Goal: Information Seeking & Learning: Learn about a topic

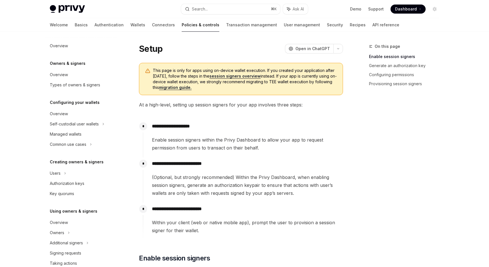
click at [228, 76] on link "session signers overview" at bounding box center [234, 76] width 51 height 5
type textarea "*"
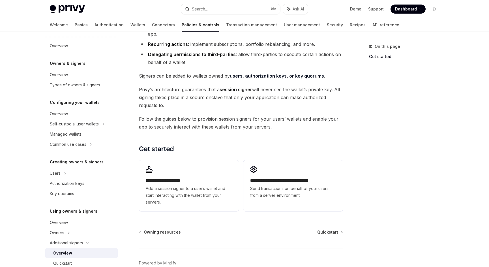
scroll to position [81, 0]
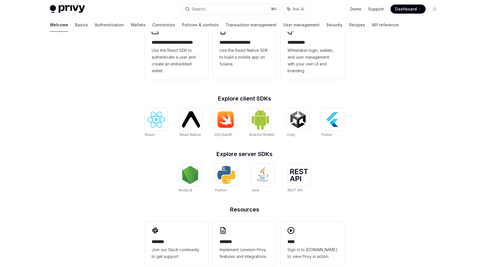
scroll to position [178, 0]
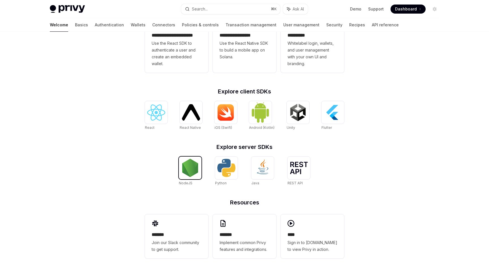
click at [185, 170] on img at bounding box center [190, 168] width 18 height 18
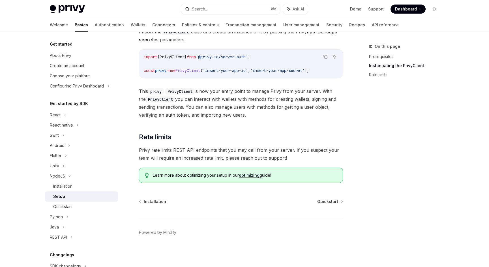
scroll to position [115, 0]
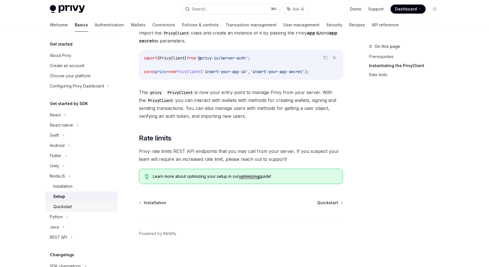
click at [75, 207] on div "Quickstart" at bounding box center [83, 206] width 61 height 7
type textarea "*"
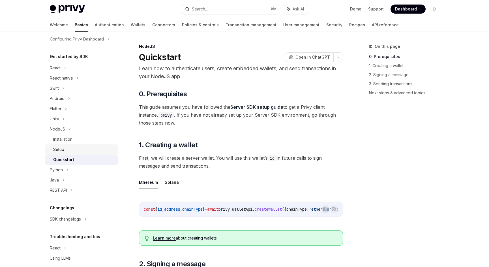
scroll to position [48, 0]
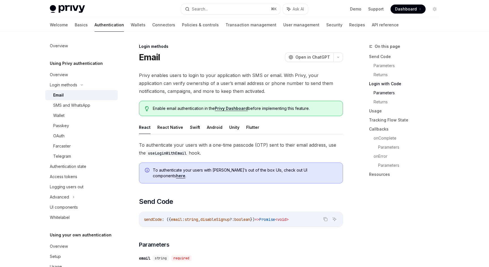
scroll to position [419, 0]
